Goal: Find specific page/section: Find specific page/section

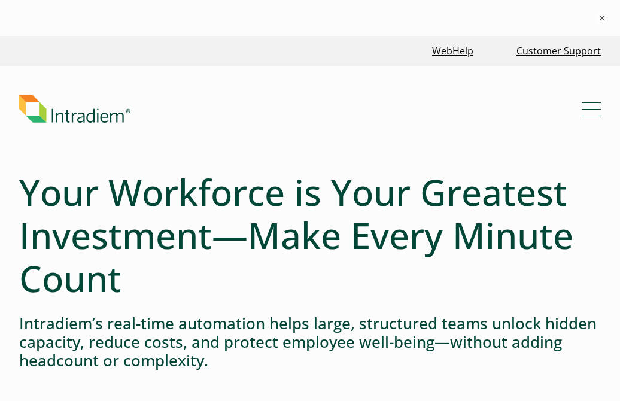
click at [593, 109] on span "Mobile Navigation Button" at bounding box center [591, 109] width 19 height 1
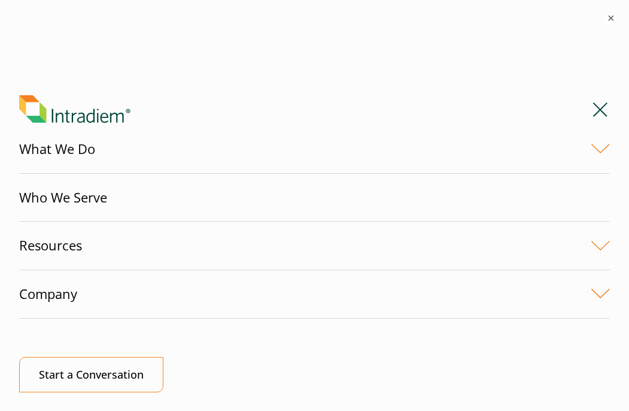
click at [589, 146] on link "What We Do" at bounding box center [314, 149] width 591 height 48
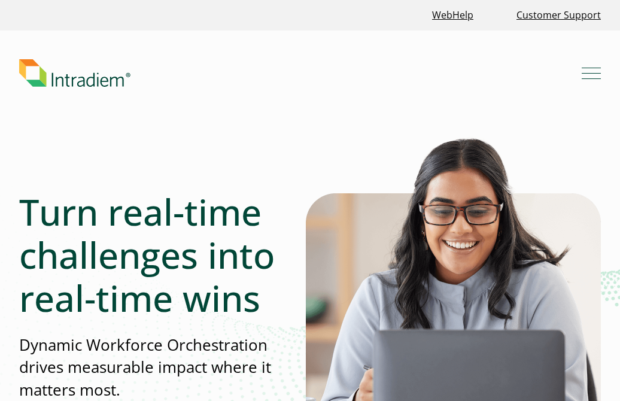
click at [590, 65] on button "Menu" at bounding box center [591, 72] width 19 height 19
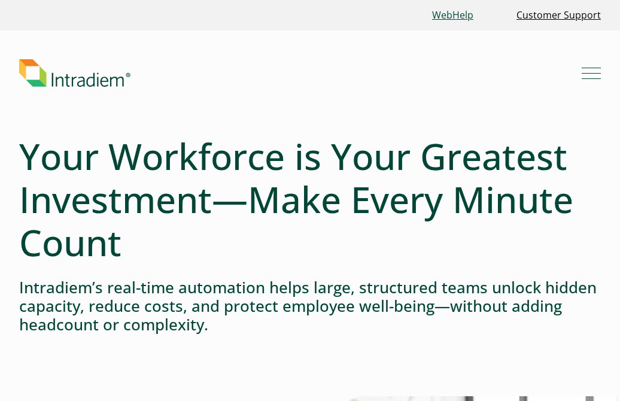
drag, startPoint x: 0, startPoint y: 0, endPoint x: 458, endPoint y: 17, distance: 458.2
click at [458, 17] on link "WebHelp" at bounding box center [452, 15] width 51 height 26
